Goal: Information Seeking & Learning: Understand process/instructions

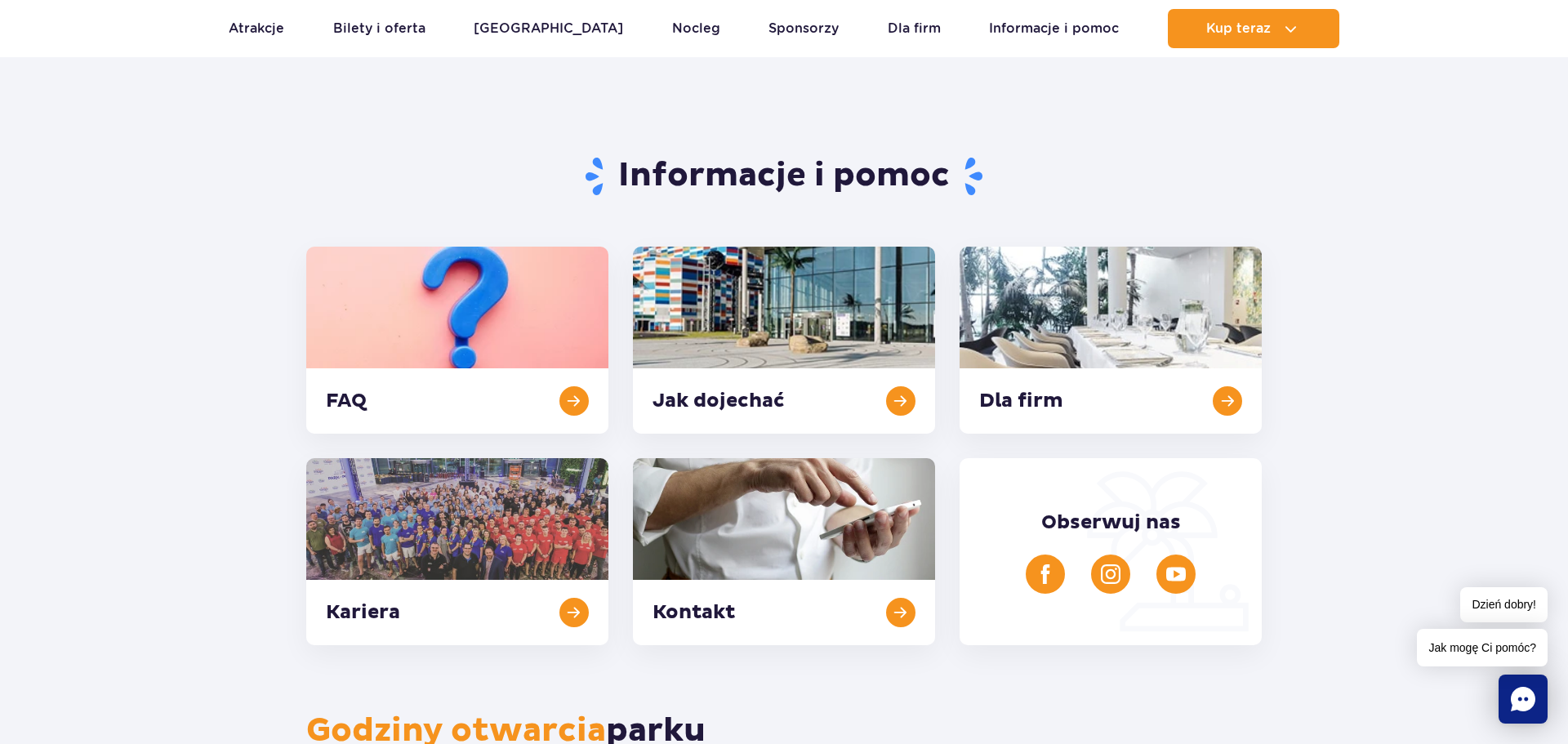
scroll to position [64, 0]
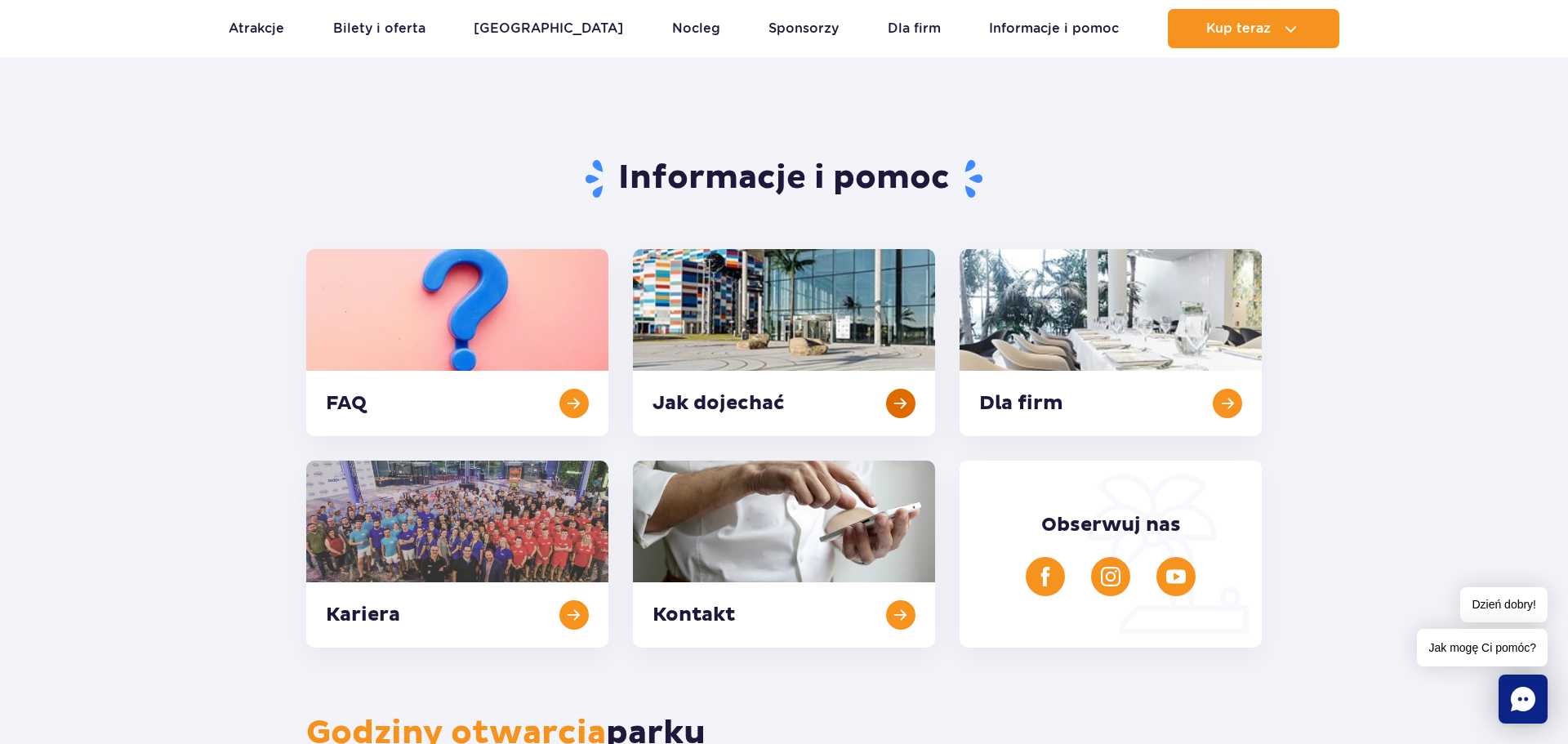
click at [790, 319] on link at bounding box center [783, 342] width 302 height 187
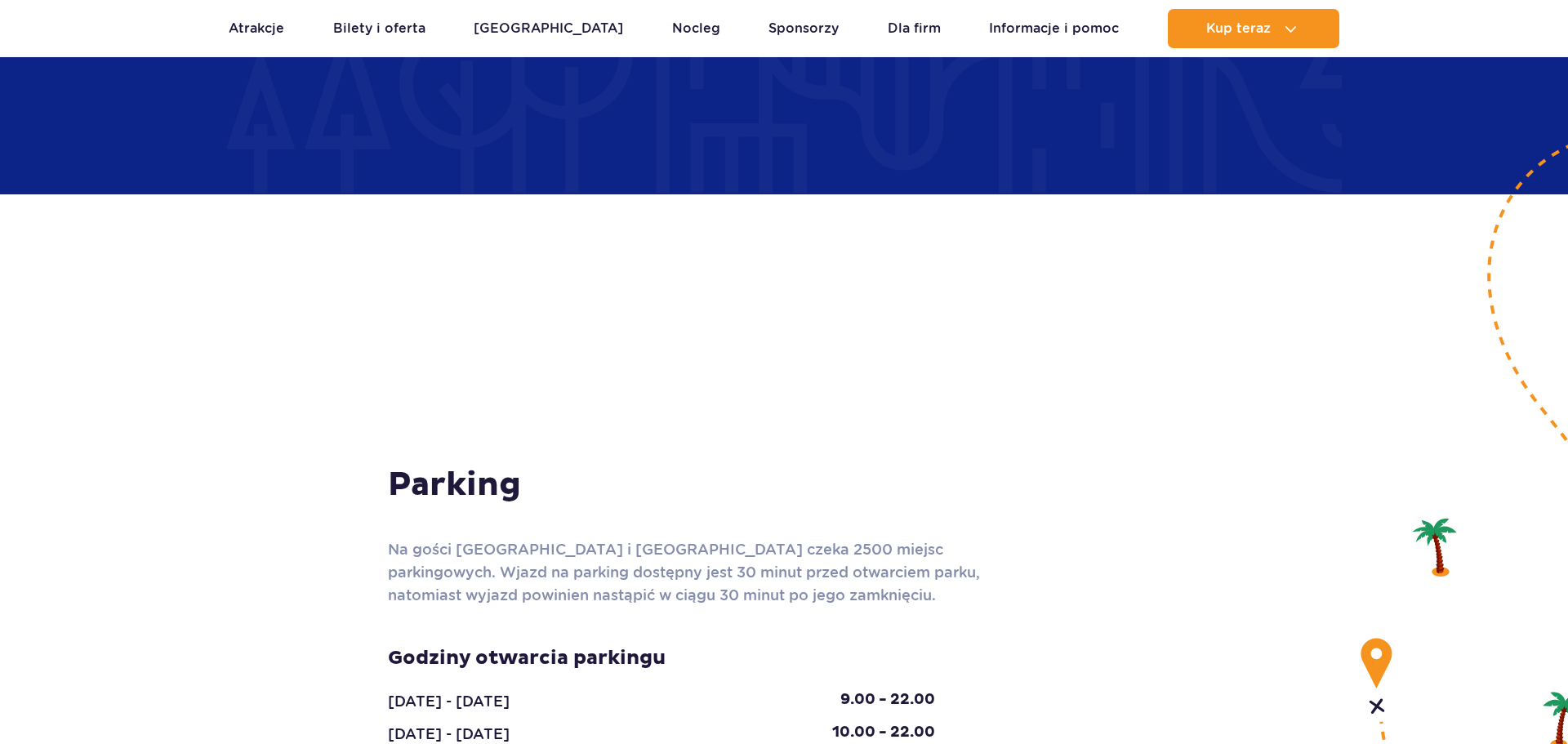
scroll to position [1739, 0]
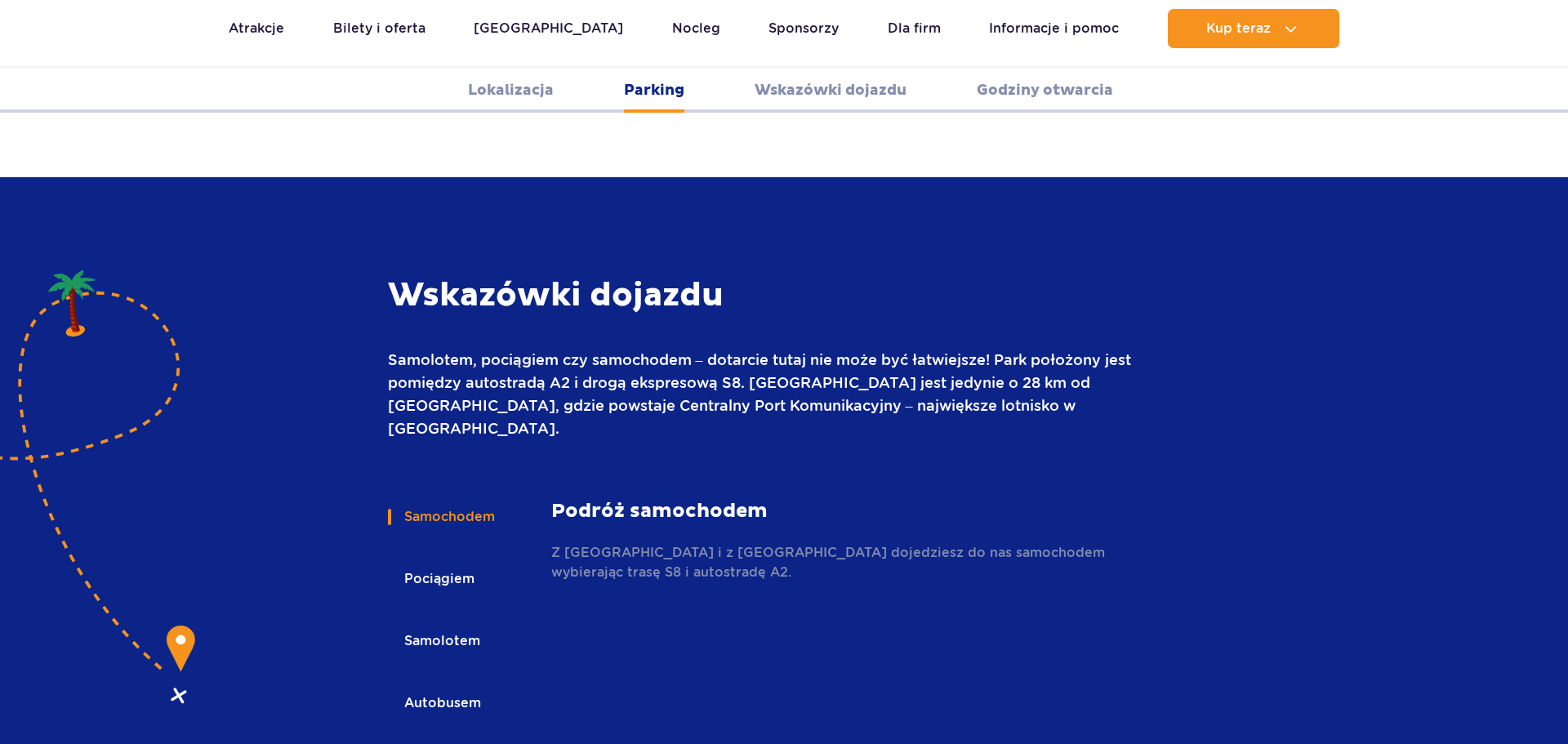
scroll to position [2174, 0]
